Goal: Find contact information: Find contact information

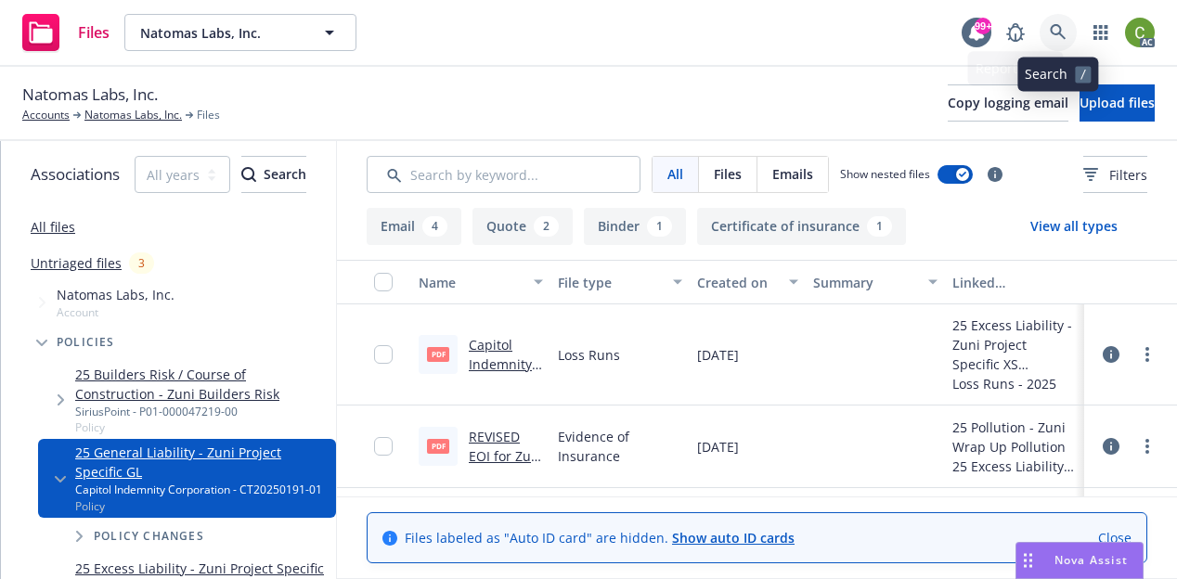
click at [1058, 35] on icon at bounding box center [1057, 32] width 17 height 17
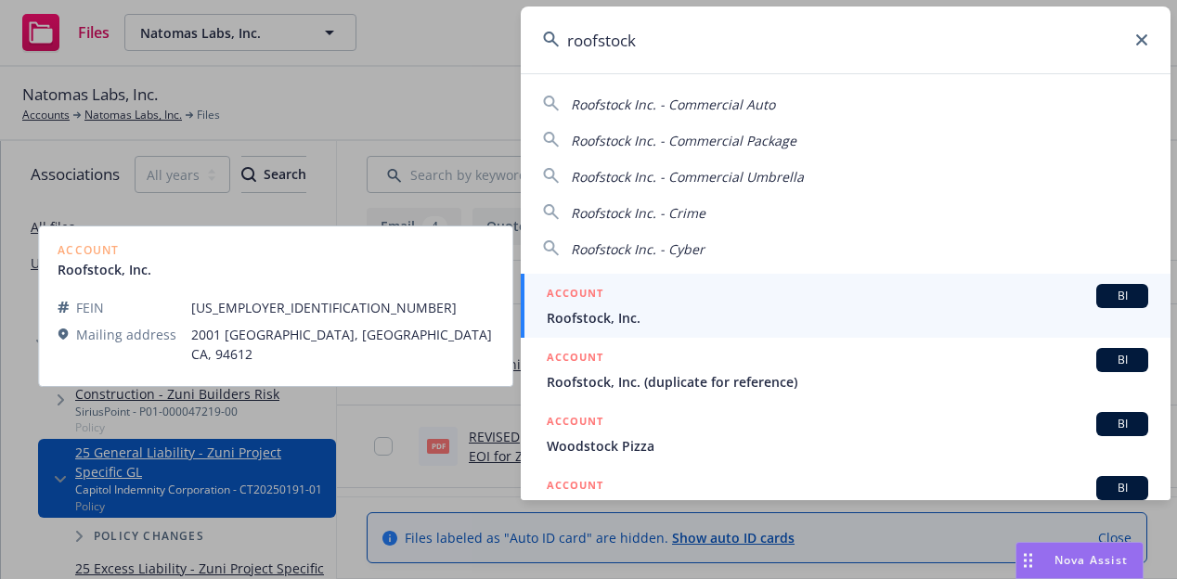
type input "roofstock"
click at [665, 311] on span "Roofstock, Inc." at bounding box center [847, 317] width 601 height 19
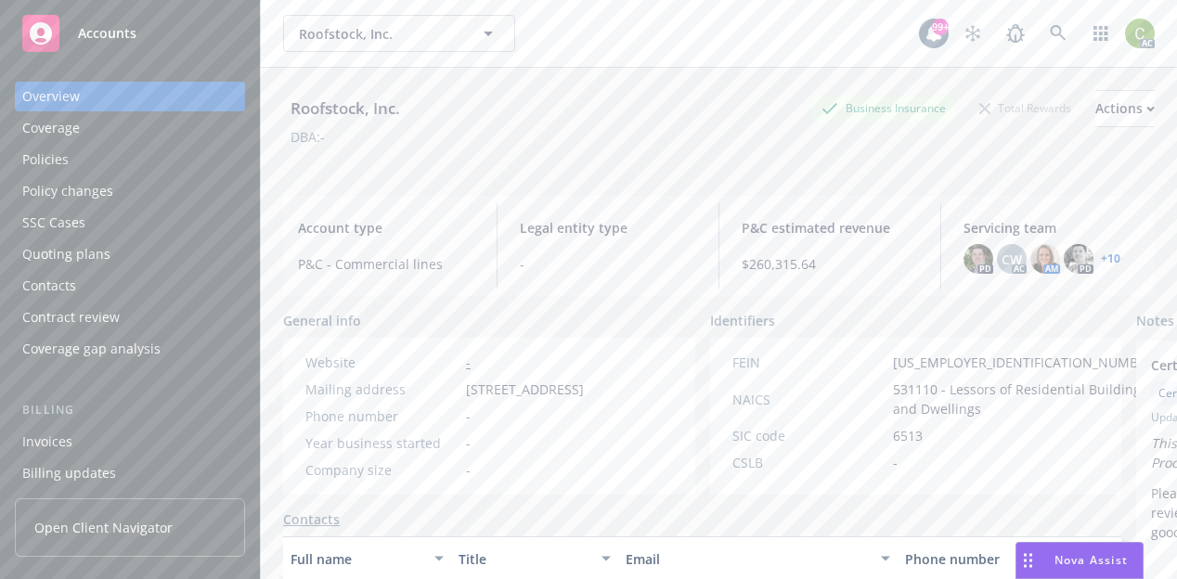
click at [1106, 255] on link "+ 10" at bounding box center [1109, 258] width 19 height 11
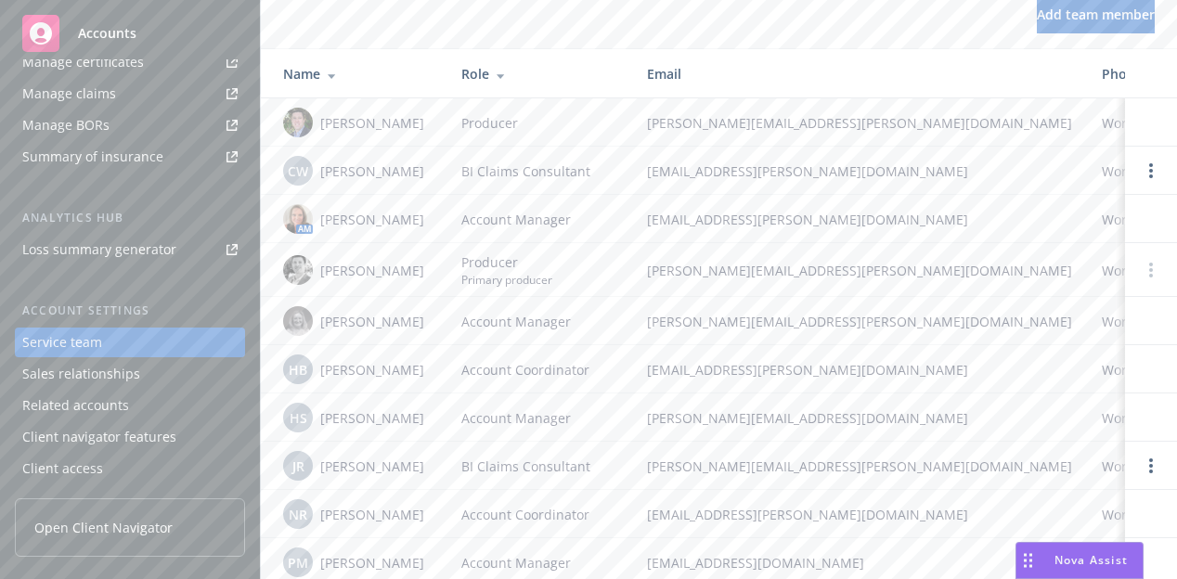
scroll to position [93, 0]
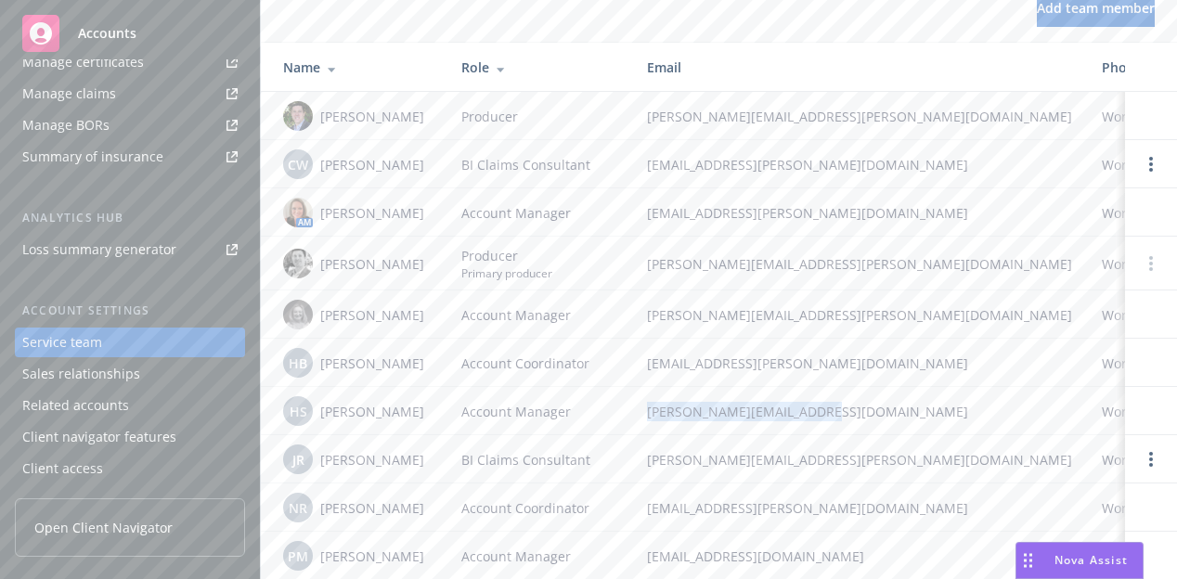
drag, startPoint x: 841, startPoint y: 416, endPoint x: 645, endPoint y: 408, distance: 195.9
click at [628, 416] on tr "HS [PERSON_NAME] Account Manager [PERSON_NAME][EMAIL_ADDRESS][DOMAIN_NAME] Work…" at bounding box center [997, 411] width 1473 height 48
copy tr "[PERSON_NAME][EMAIL_ADDRESS][DOMAIN_NAME]"
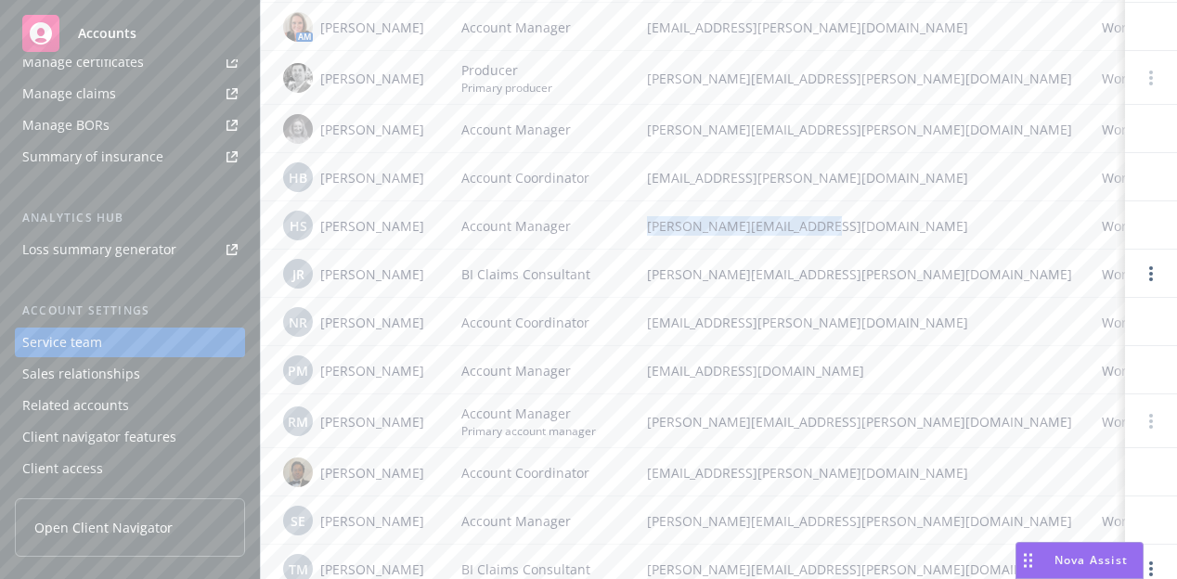
scroll to position [338, 0]
